Goal: Contribute content

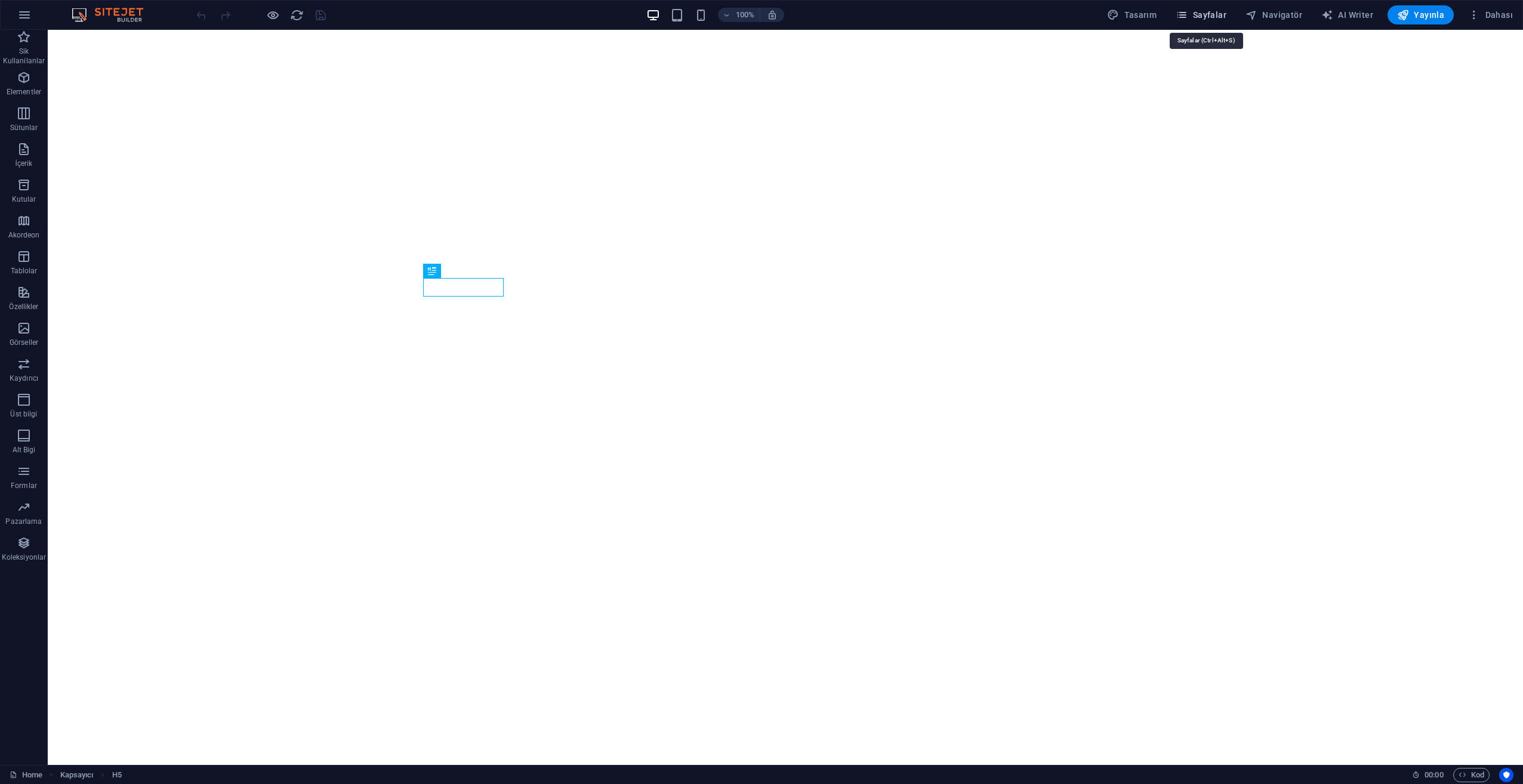
click at [1220, 14] on span "Sayfalar" at bounding box center [1201, 15] width 51 height 12
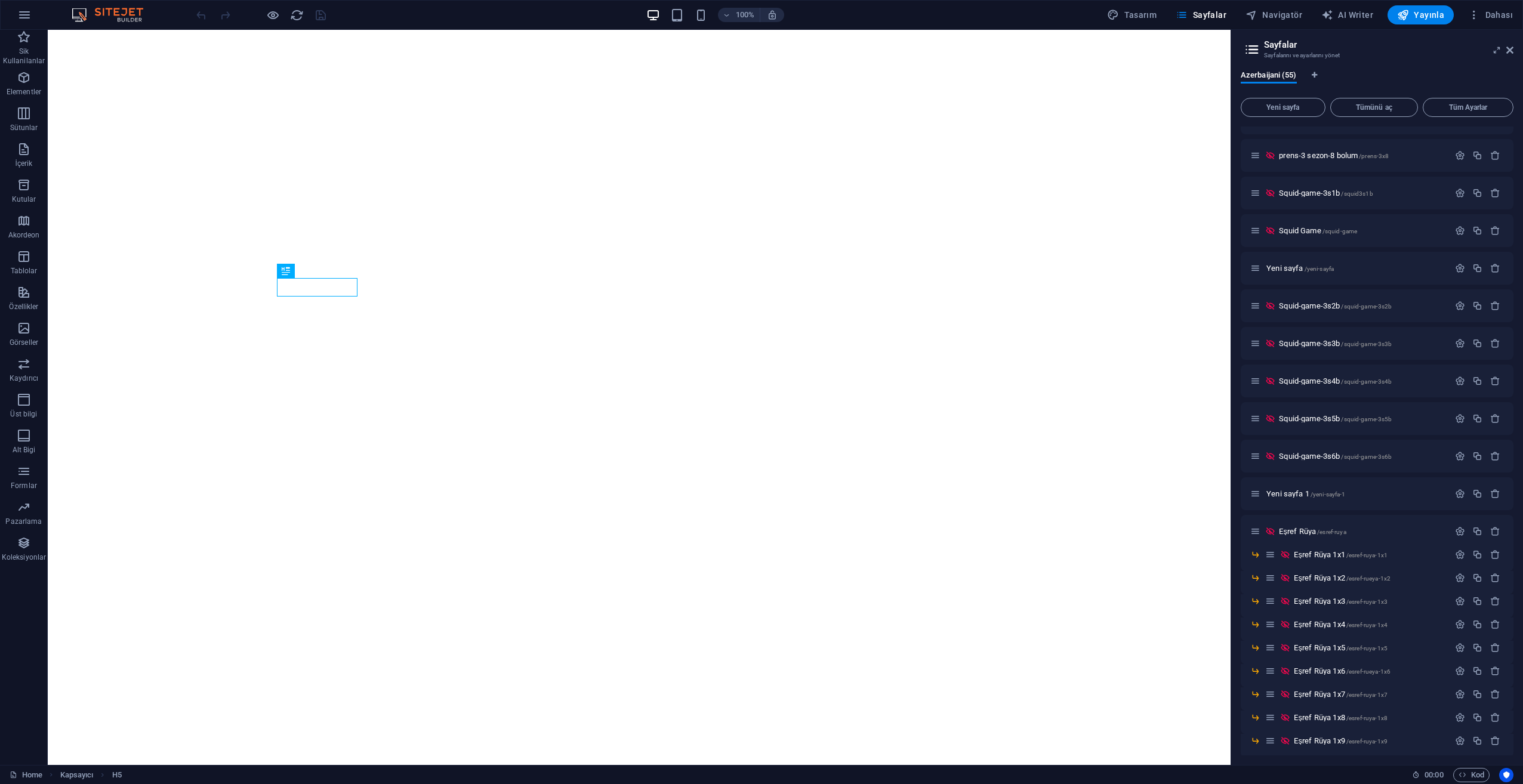
scroll to position [1210, 0]
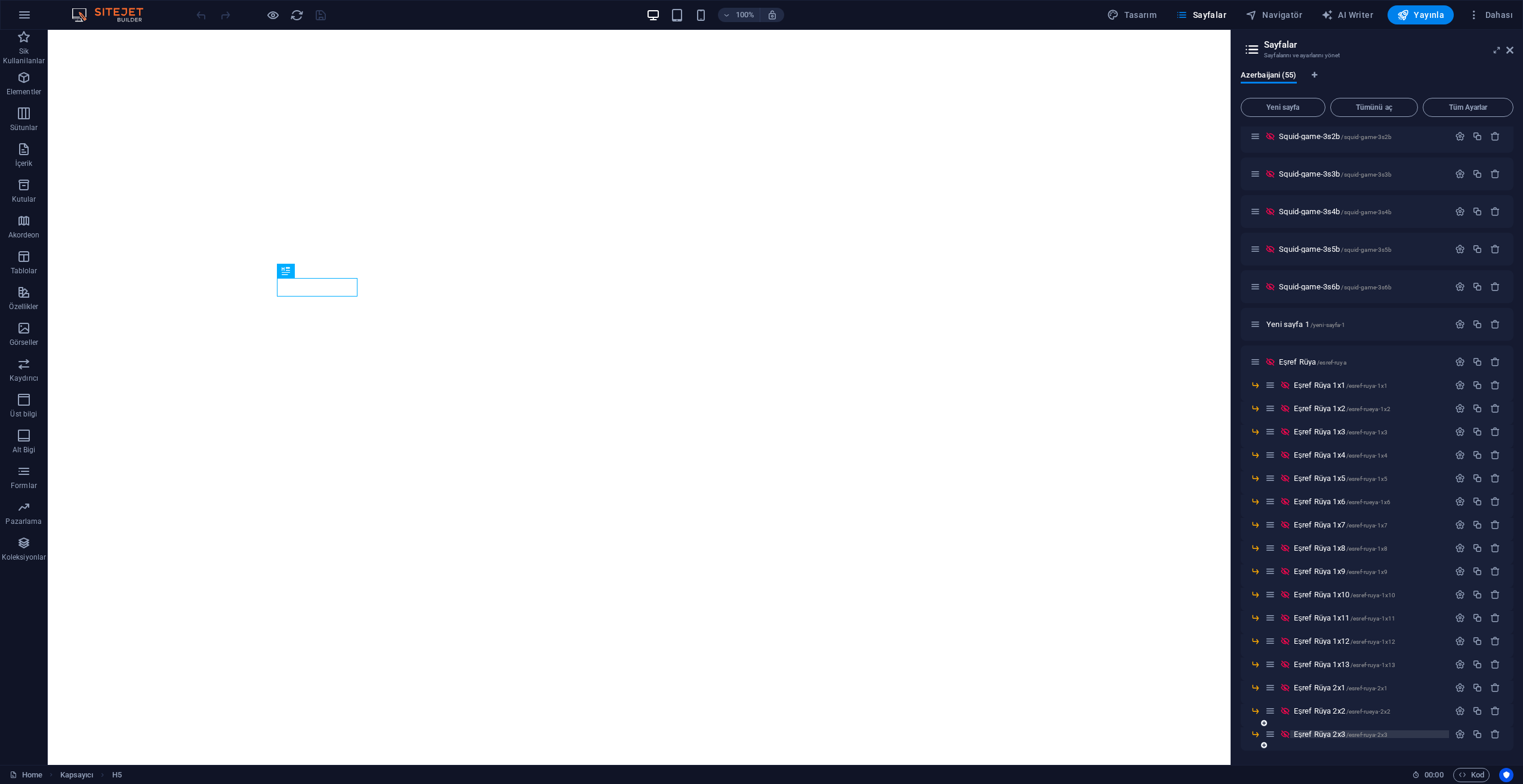
click at [1345, 734] on span "Eşref Rüya 2x3 /esref-ruya-2x3" at bounding box center [1341, 735] width 94 height 9
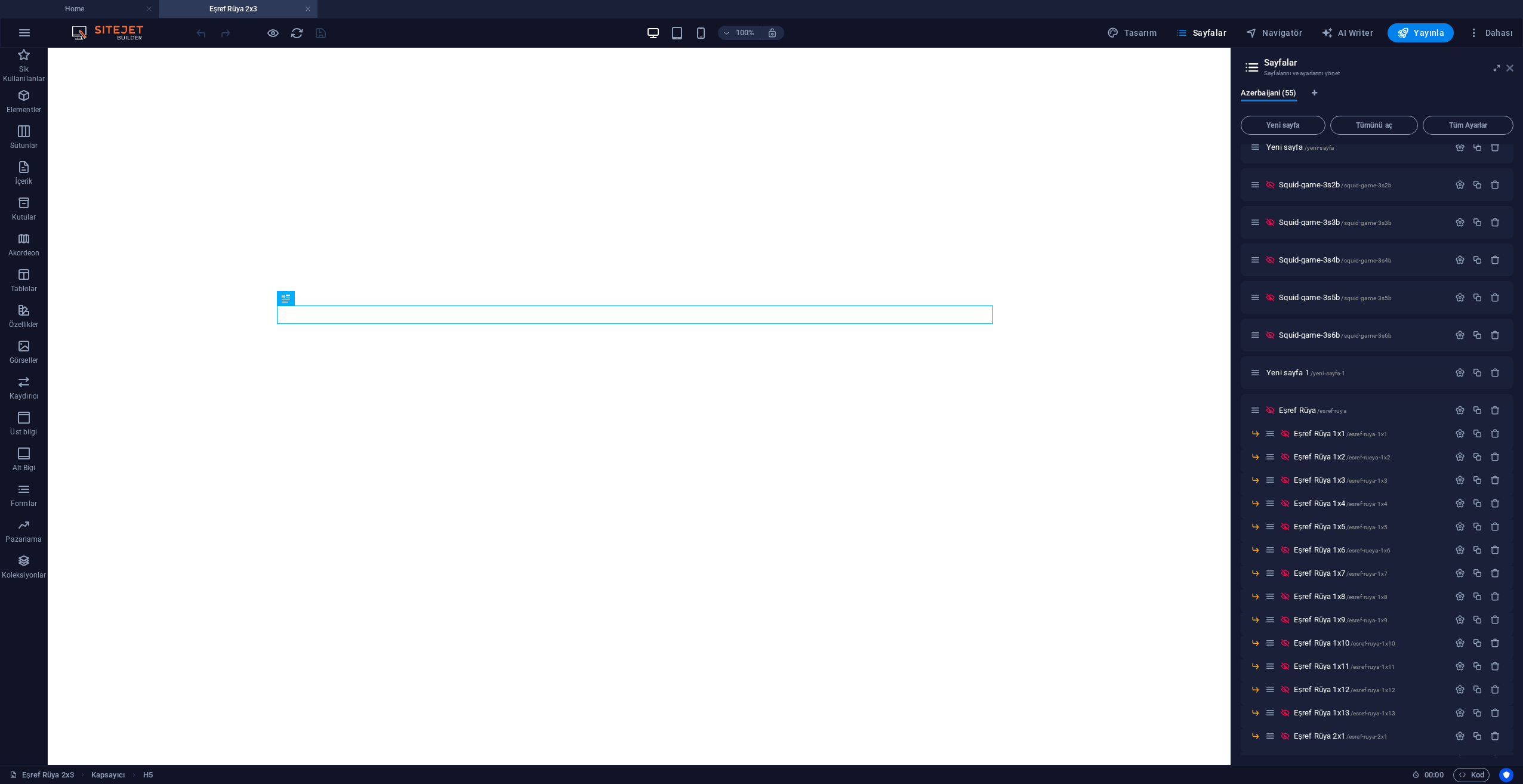
click at [1510, 66] on icon at bounding box center [1510, 68] width 7 height 10
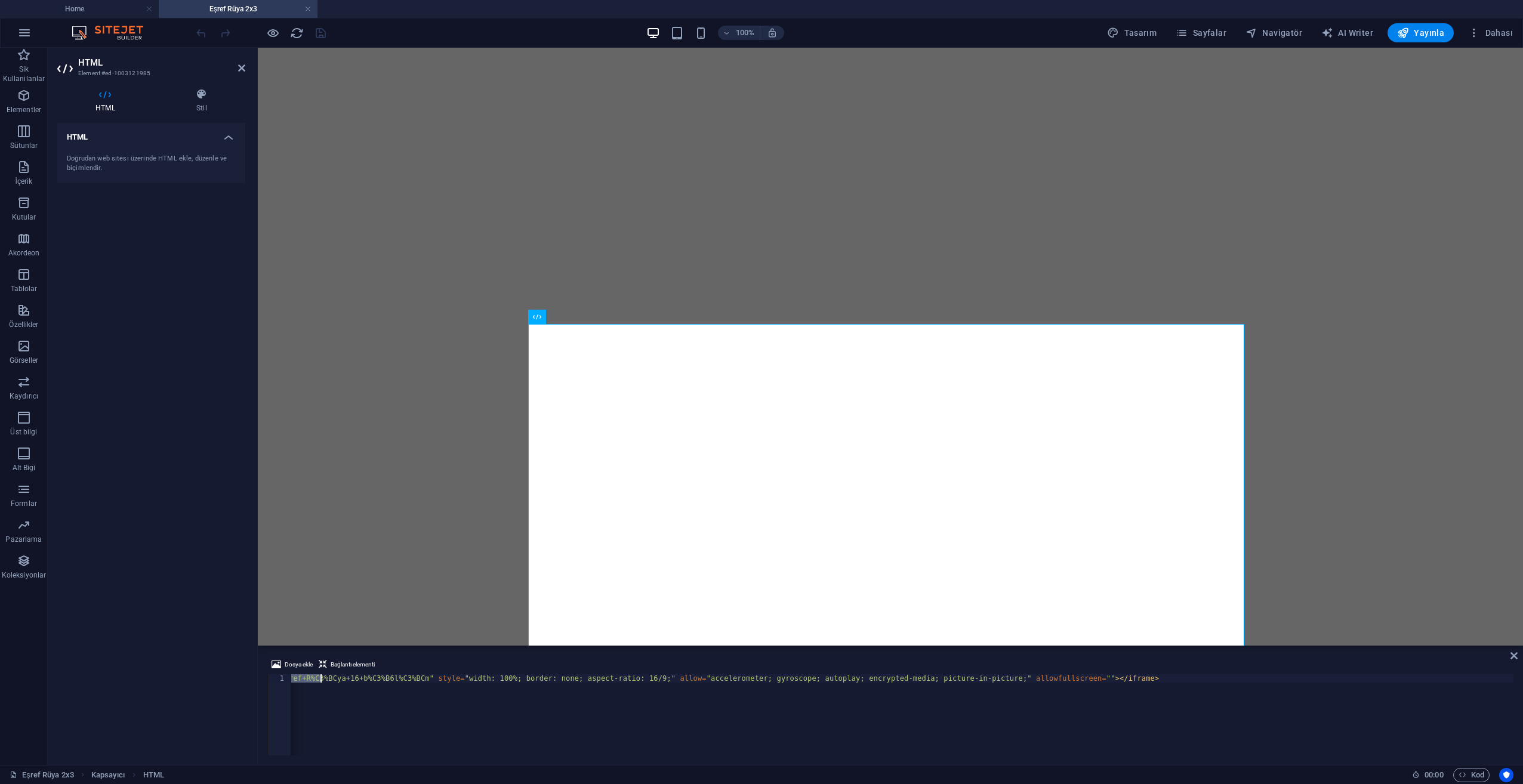
scroll to position [0, 0]
drag, startPoint x: 346, startPoint y: 678, endPoint x: 370, endPoint y: 679, distance: 24.0
click at [370, 679] on div "< iframe src = "[URL][DOMAIN_NAME] &amp; video-title=E%C5%9Fref+R%C3%BCya+16+b%…" at bounding box center [1026, 722] width 1469 height 95
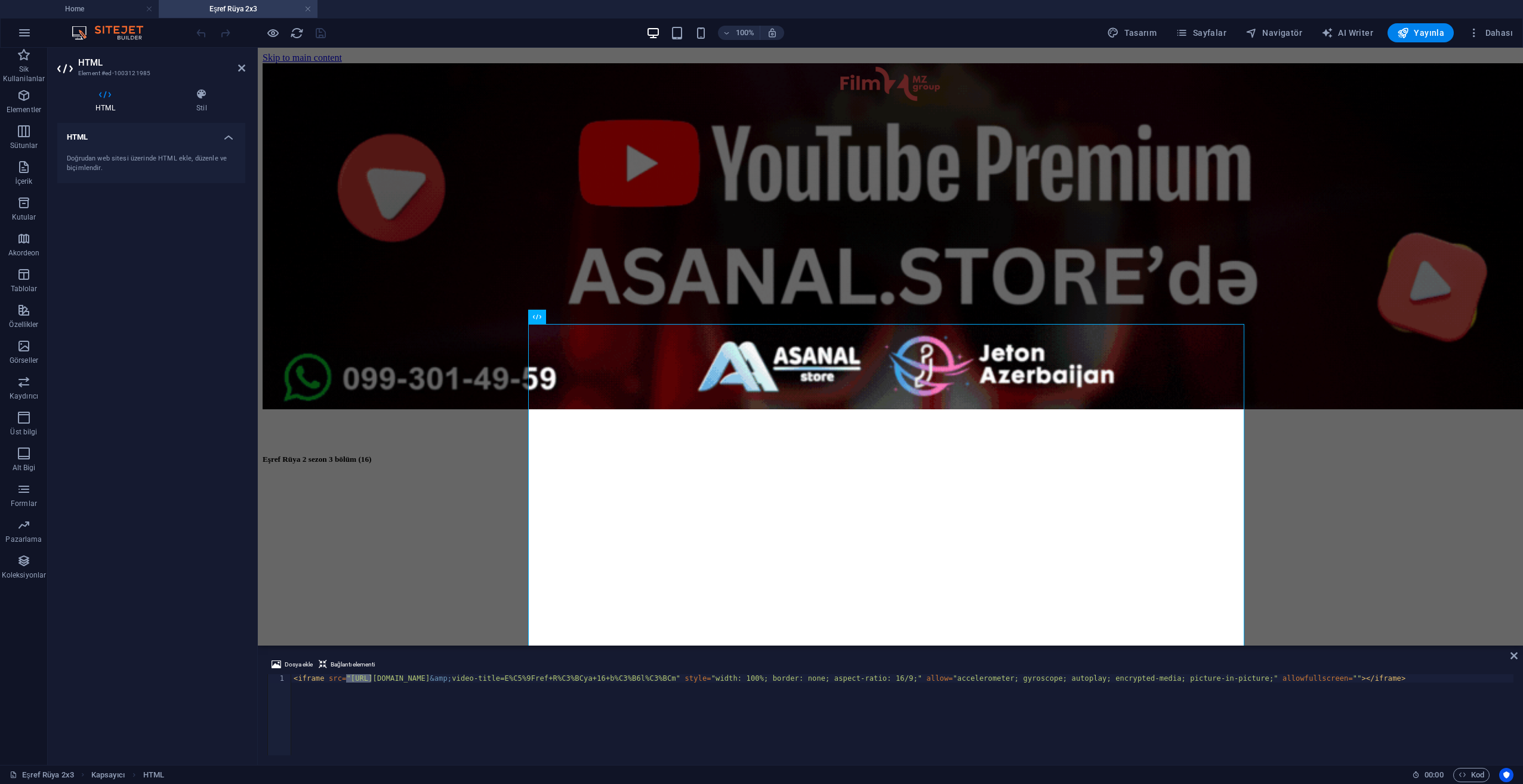
click at [346, 681] on div "< iframe src = "[URL][DOMAIN_NAME] &amp; video-title=E%C5%9Fref+R%C3%BCya+16+b%…" at bounding box center [902, 715] width 1222 height 81
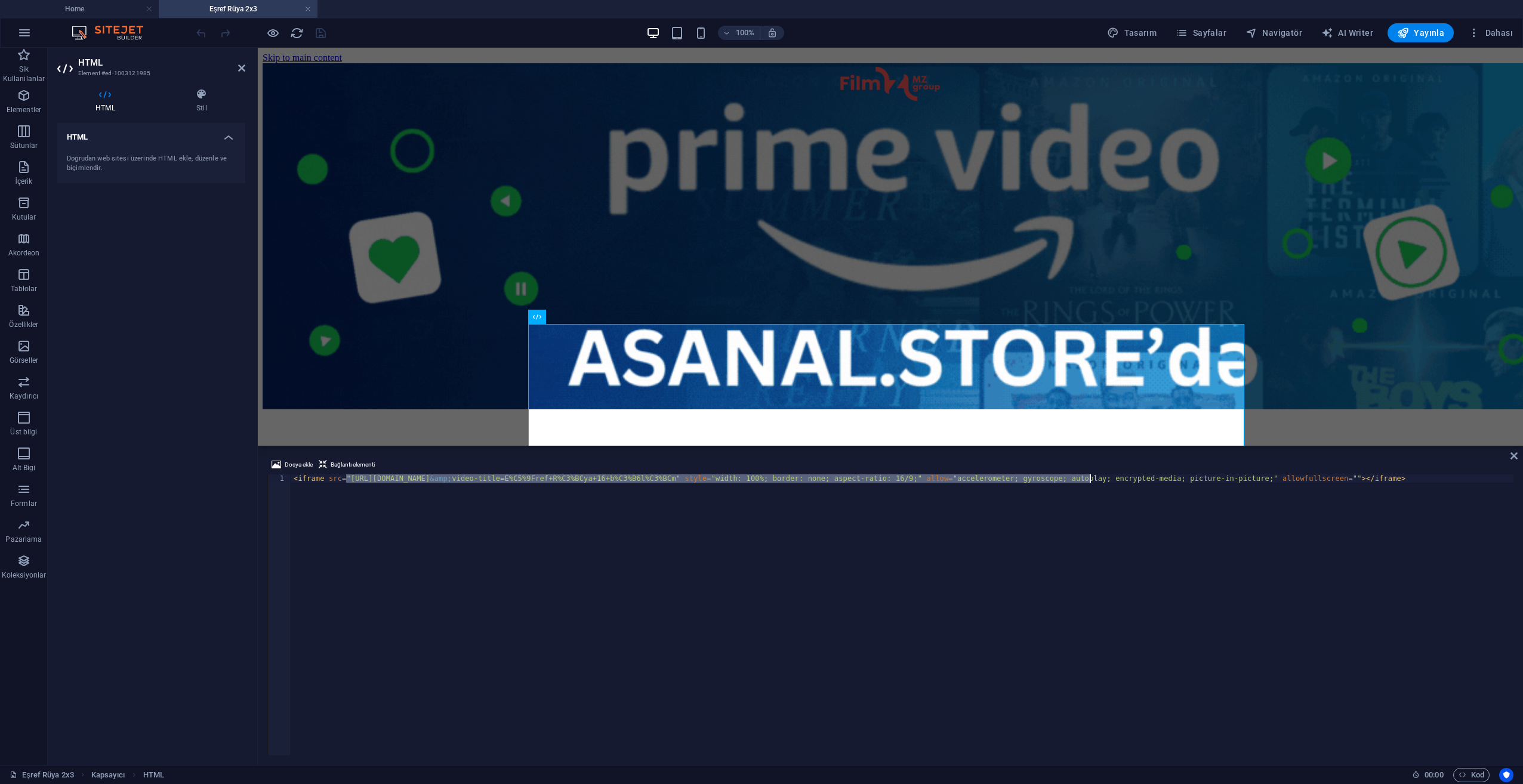
scroll to position [358, 0]
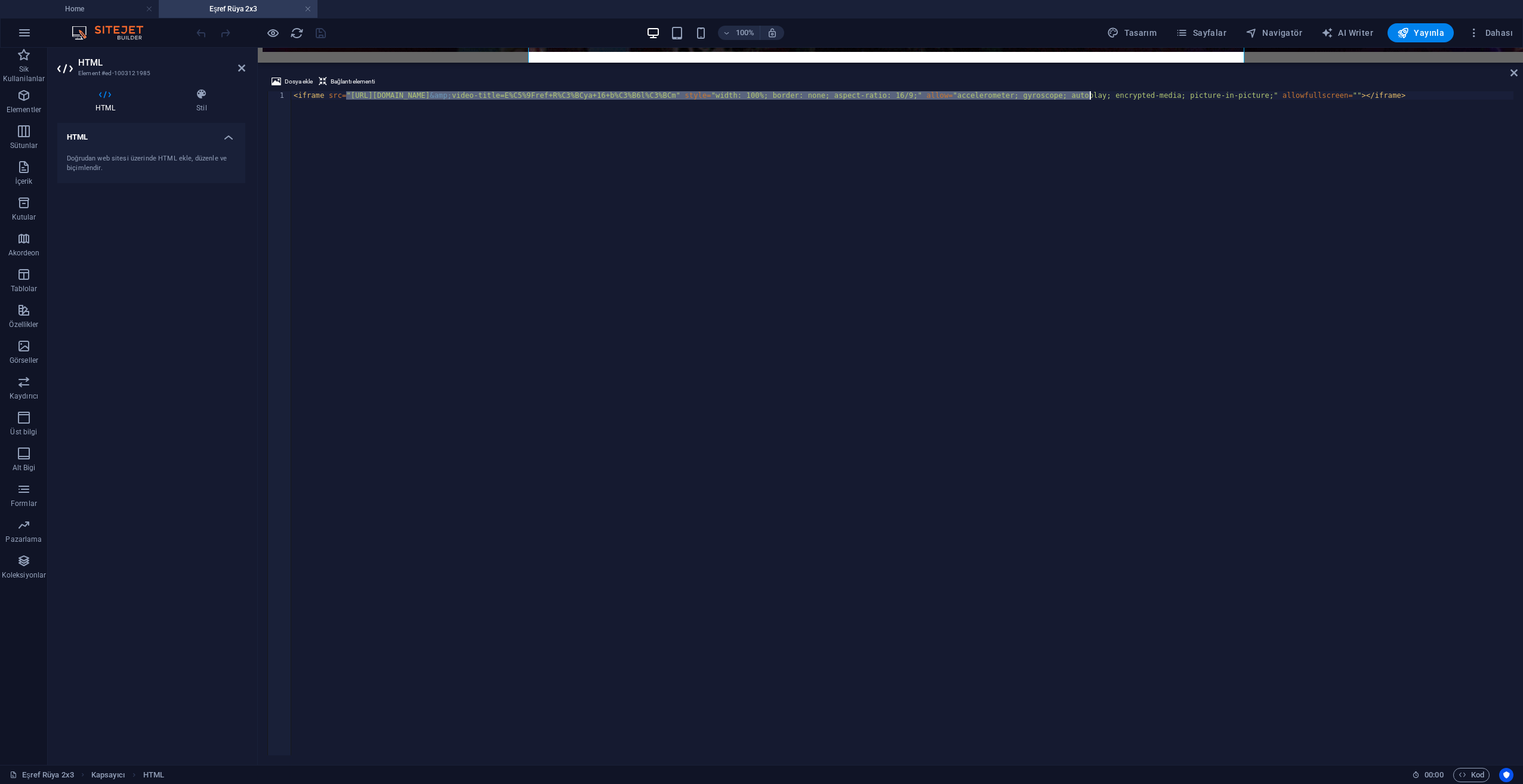
drag, startPoint x: 1204, startPoint y: 648, endPoint x: 1236, endPoint y: 1, distance: 647.8
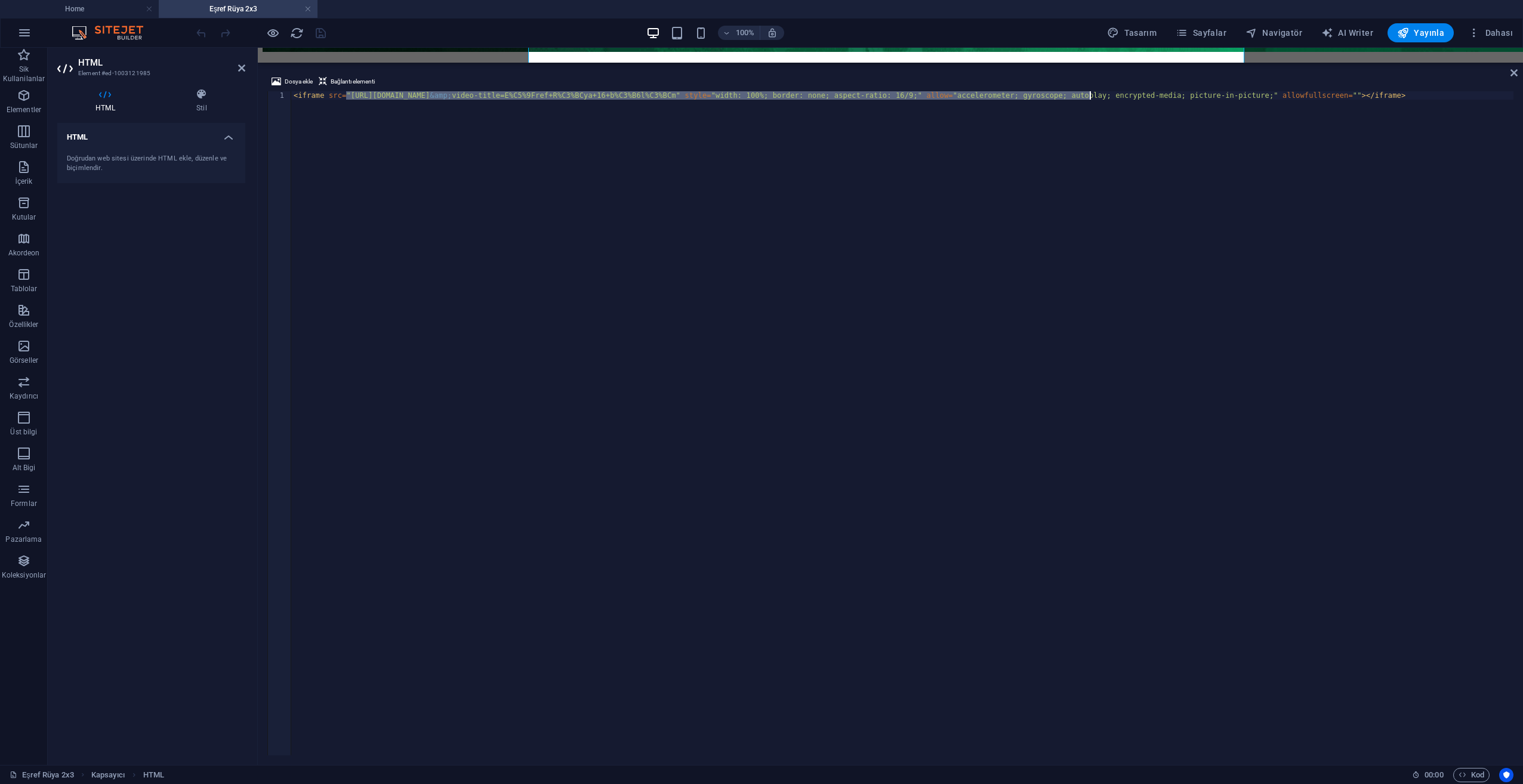
click at [1236, 48] on div "Home Eşref Rüya 2x3 Sik Kullanilanlar Elementler Sütunlar İçerik Kutular Akorde…" at bounding box center [761, 406] width 1523 height 718
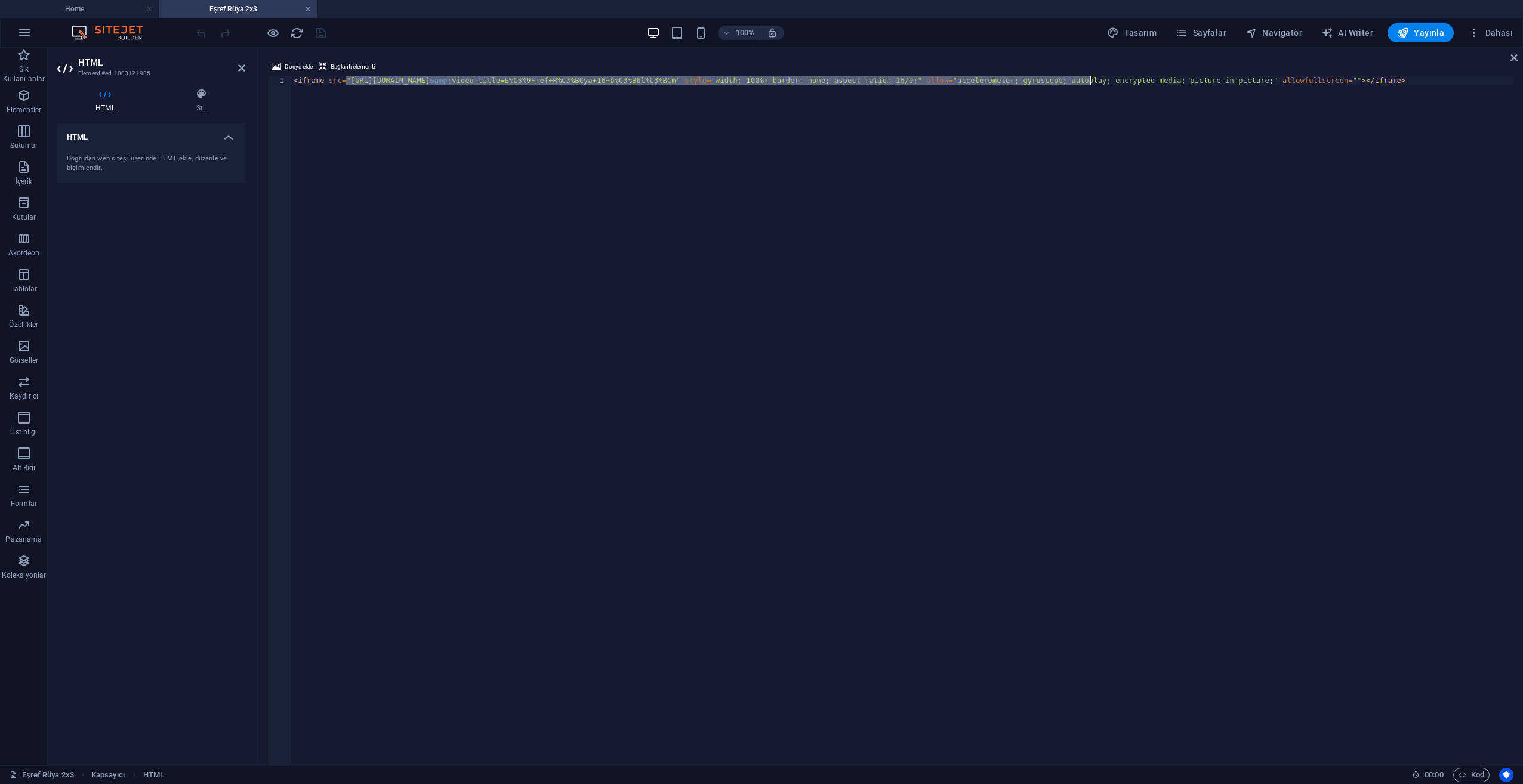
paste textarea "E200frzz9mNMVvx01zXT54owOCNCR1haFpzWRuwx7X5Ds?metadata-video-title=E%C5%9Fref+R…"
type textarea "<iframe src="[URL][DOMAIN_NAME]" style="width: 100%; border: none; aspect-ratio…"
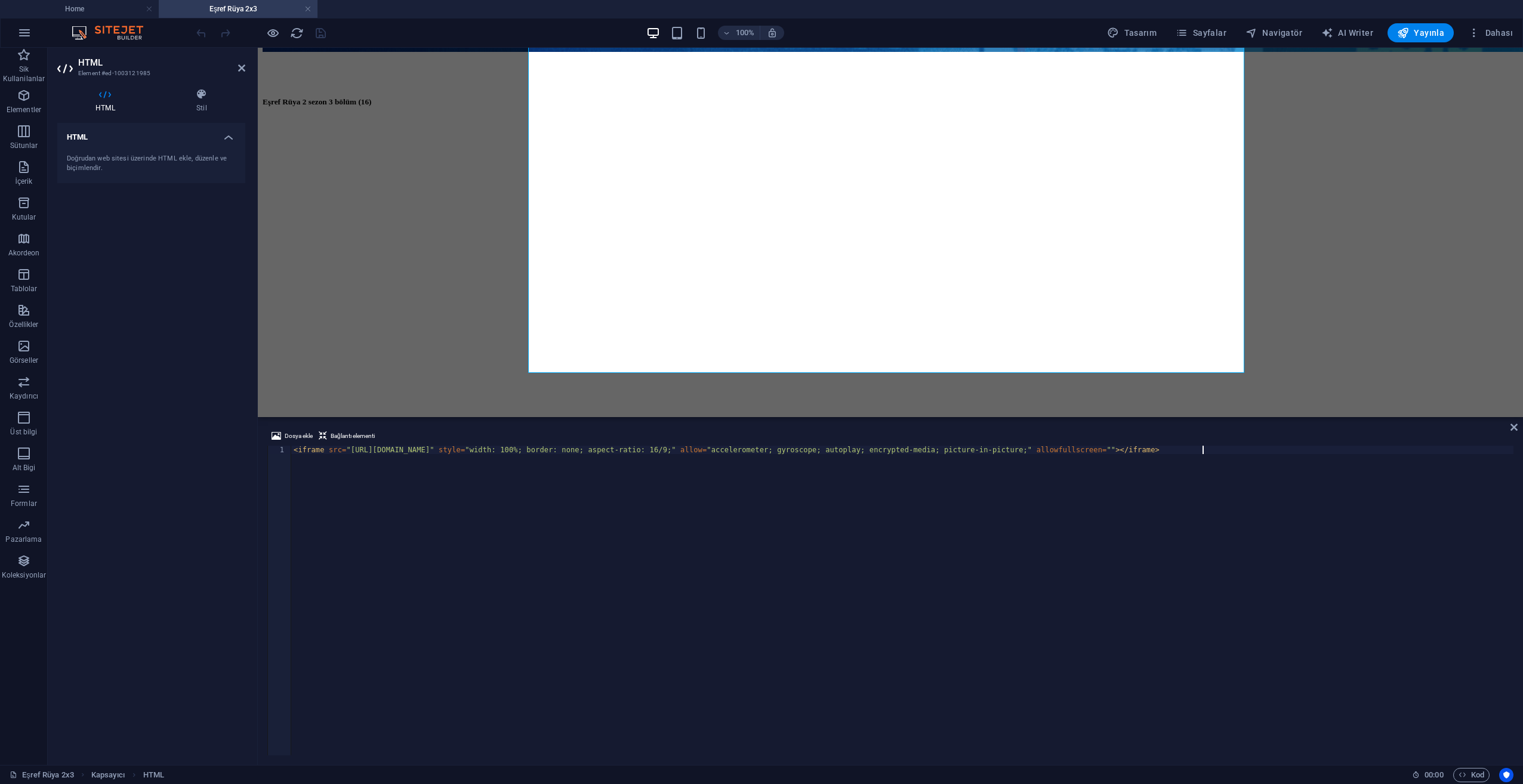
drag, startPoint x: 1064, startPoint y: 49, endPoint x: 1072, endPoint y: 458, distance: 409.1
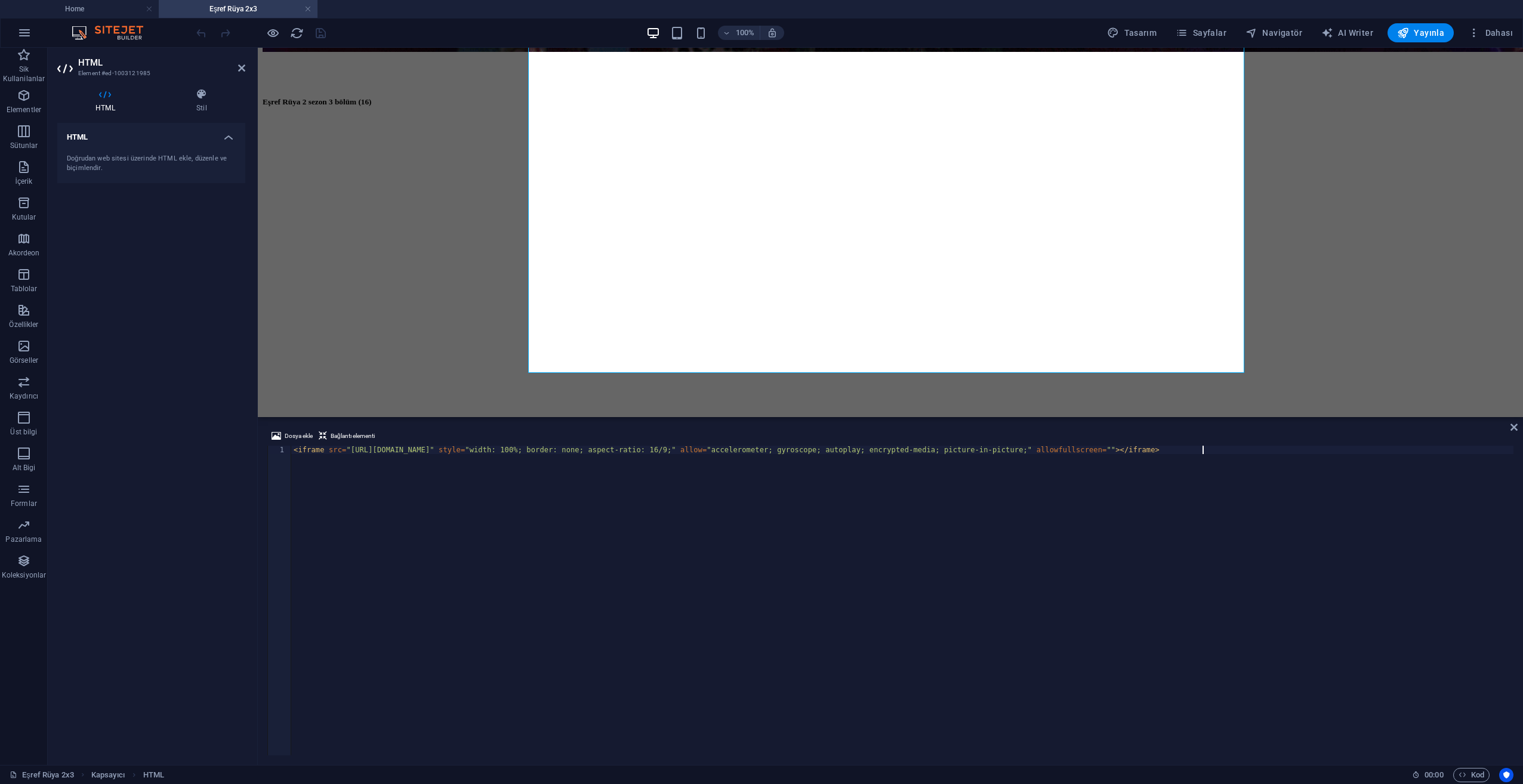
click at [1072, 458] on aside "Dosya ekle Bağlantı elementi <iframe src="[URL][DOMAIN_NAME]" style="width: 100…" at bounding box center [891, 592] width 1266 height 348
click at [443, 249] on div "Eşref Rüya 2 sezon 3 bölüm (16)" at bounding box center [890, 463] width 1256 height 732
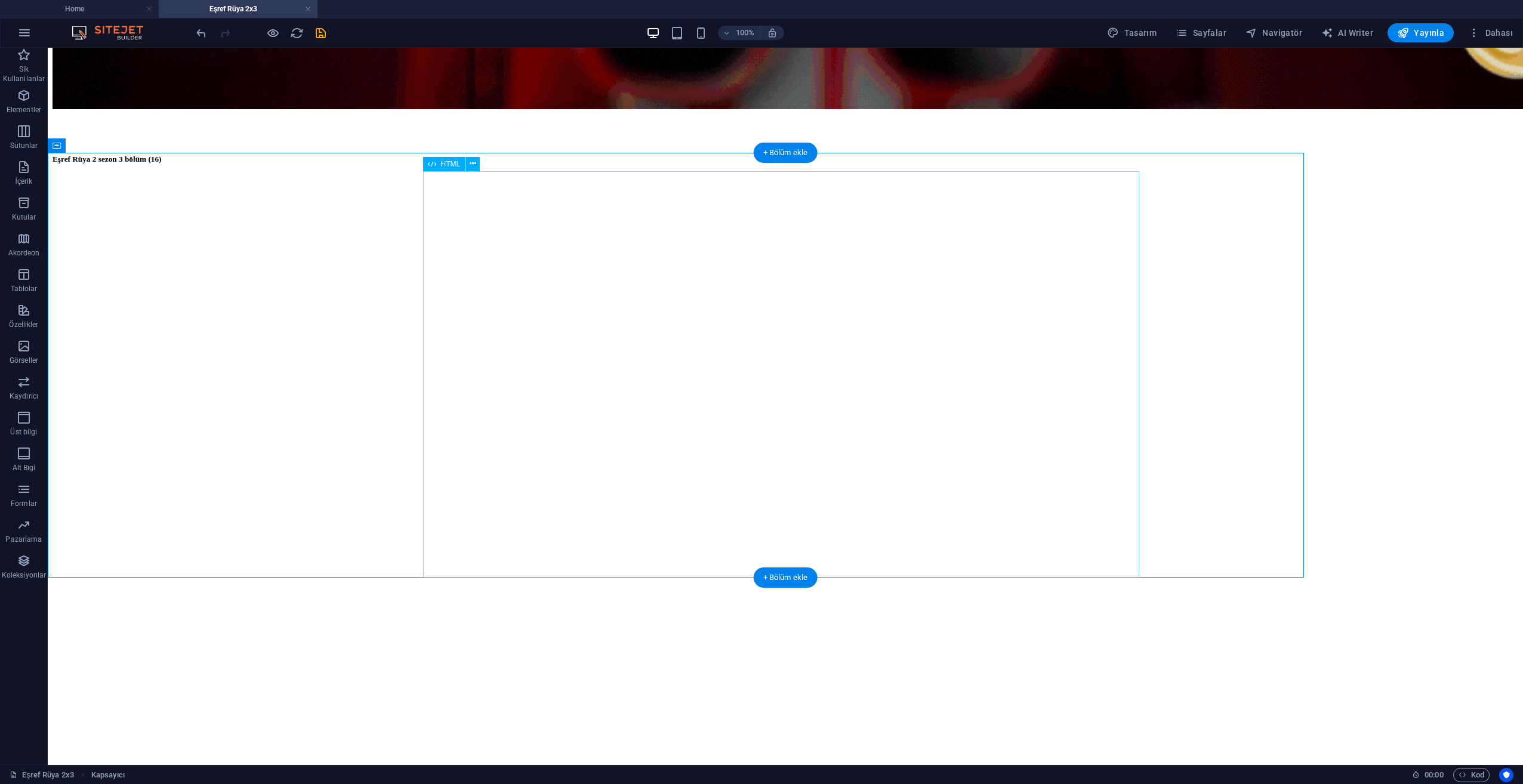
scroll to position [153, 0]
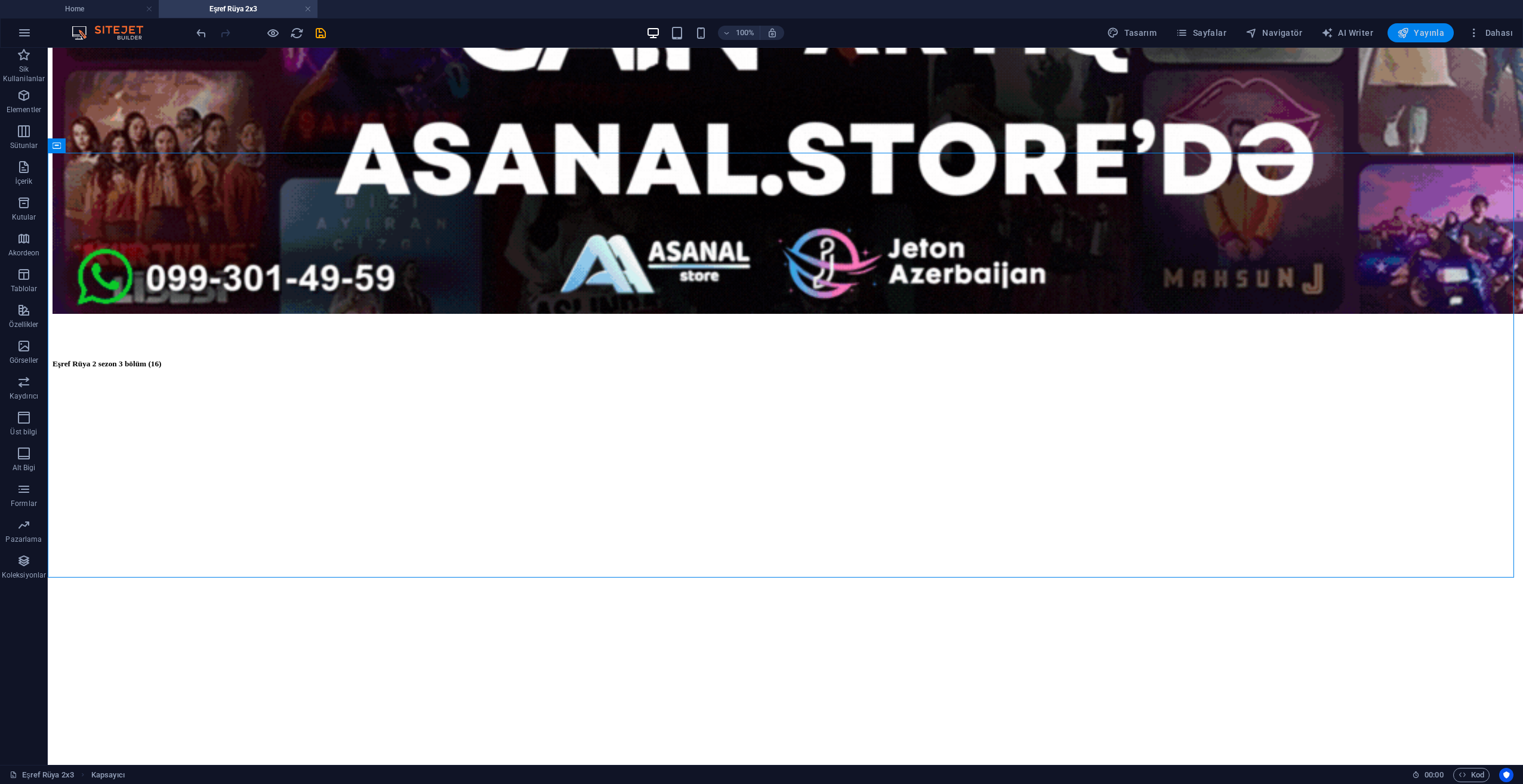
click at [1409, 33] on icon "button" at bounding box center [1404, 32] width 12 height 12
